Goal: Transaction & Acquisition: Obtain resource

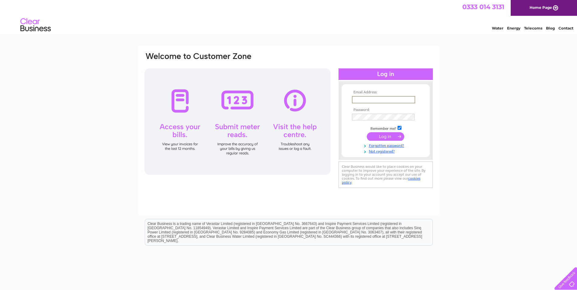
click at [361, 98] on input "text" at bounding box center [383, 99] width 63 height 7
type input "karenv@morayreachout.org.uk"
click at [367, 132] on input "submit" at bounding box center [385, 136] width 37 height 9
click at [379, 137] on input "submit" at bounding box center [385, 136] width 37 height 9
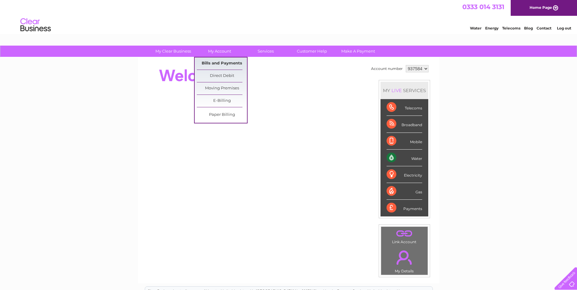
click at [222, 61] on link "Bills and Payments" at bounding box center [222, 64] width 50 height 12
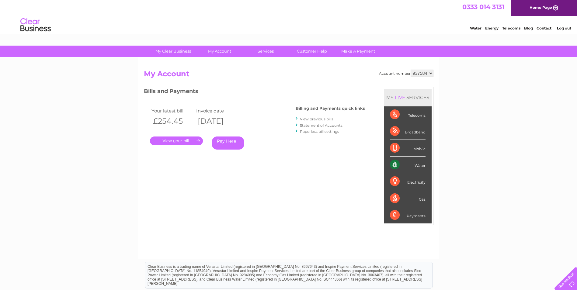
click at [183, 144] on link "." at bounding box center [176, 141] width 53 height 9
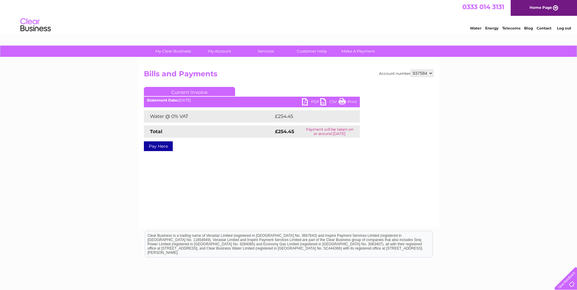
click at [304, 102] on link "PDF" at bounding box center [311, 102] width 18 height 9
click at [563, 29] on link "Log out" at bounding box center [564, 28] width 14 height 5
